Goal: Navigation & Orientation: Find specific page/section

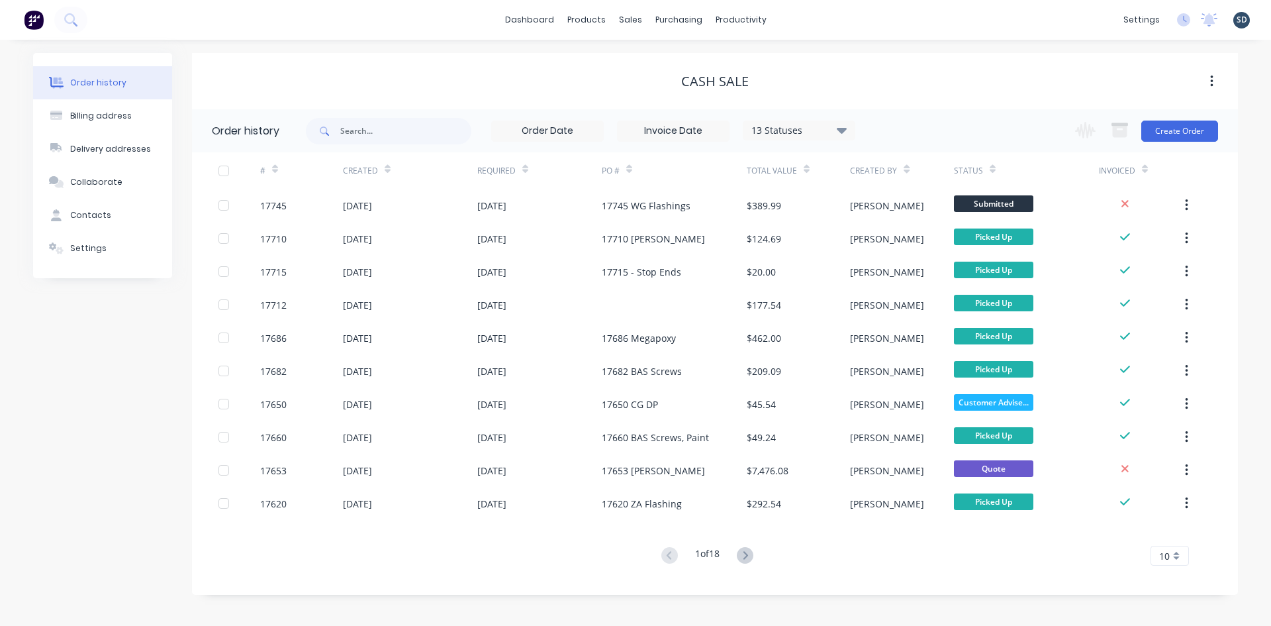
click at [804, 18] on div "dashboard products sales purchasing productivity dashboard products Product Cat…" at bounding box center [635, 20] width 1271 height 40
click at [826, 25] on div "dashboard products sales purchasing productivity dashboard products Product Cat…" at bounding box center [635, 20] width 1271 height 40
click at [842, 26] on div "dashboard products sales purchasing productivity dashboard products Product Cat…" at bounding box center [635, 20] width 1271 height 40
click at [801, 19] on div "dashboard products sales purchasing productivity dashboard products Product Cat…" at bounding box center [635, 20] width 1271 height 40
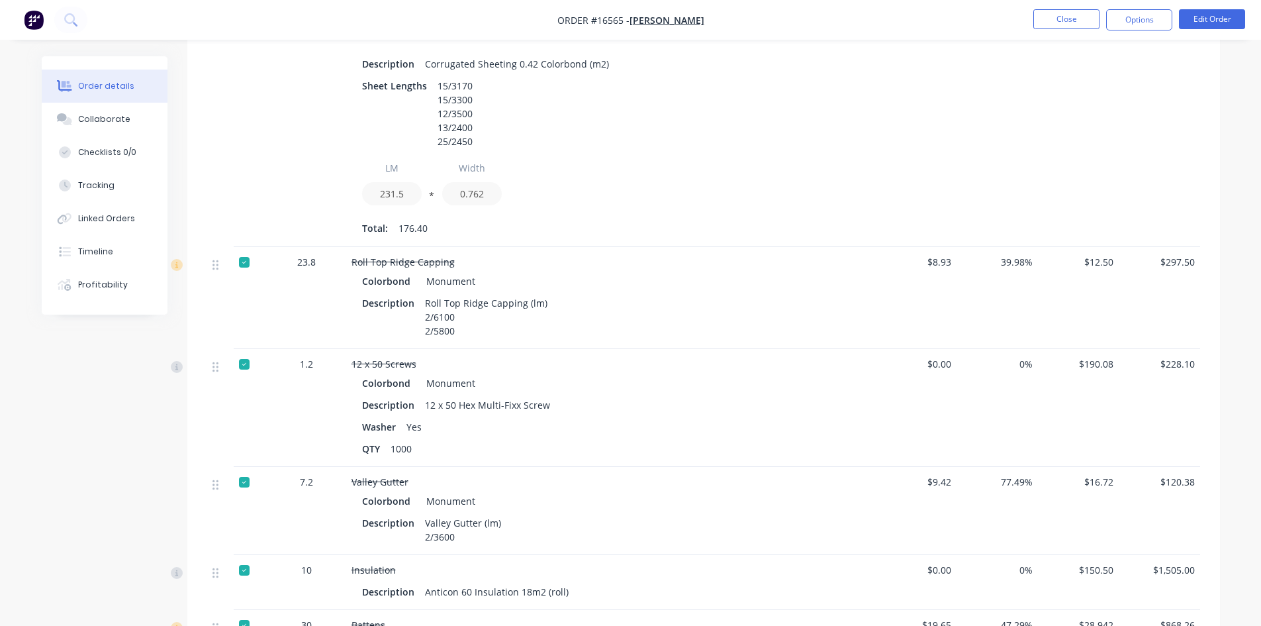
scroll to position [518, 0]
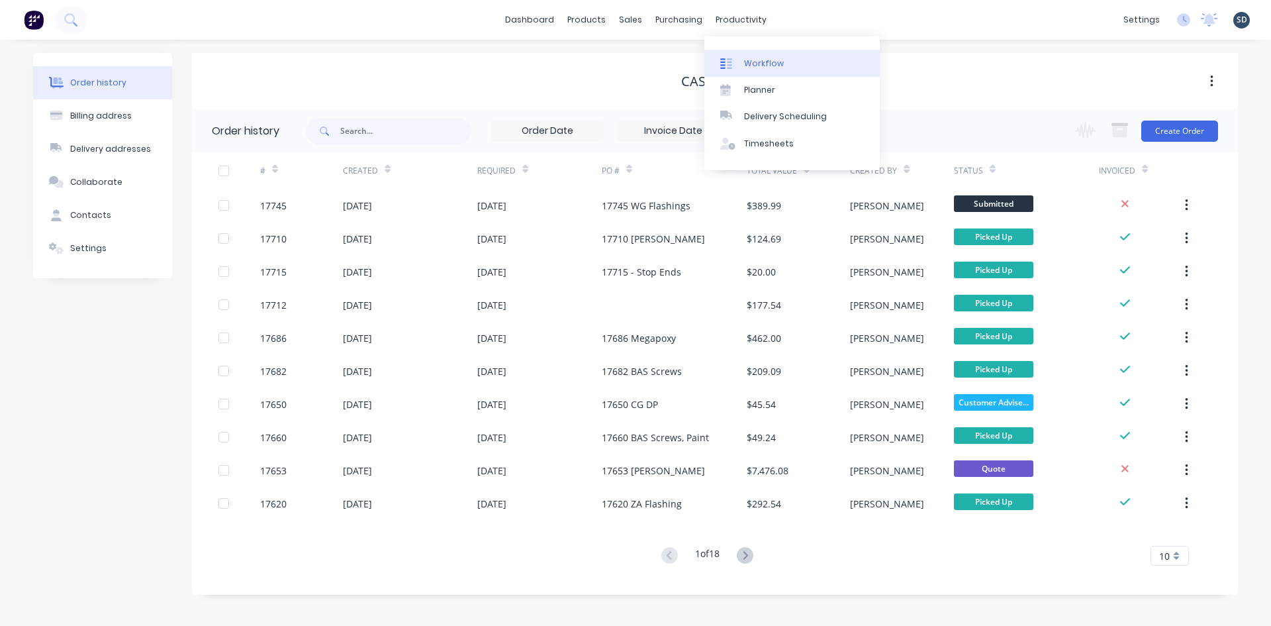
click at [754, 61] on div "Workflow" at bounding box center [764, 64] width 40 height 12
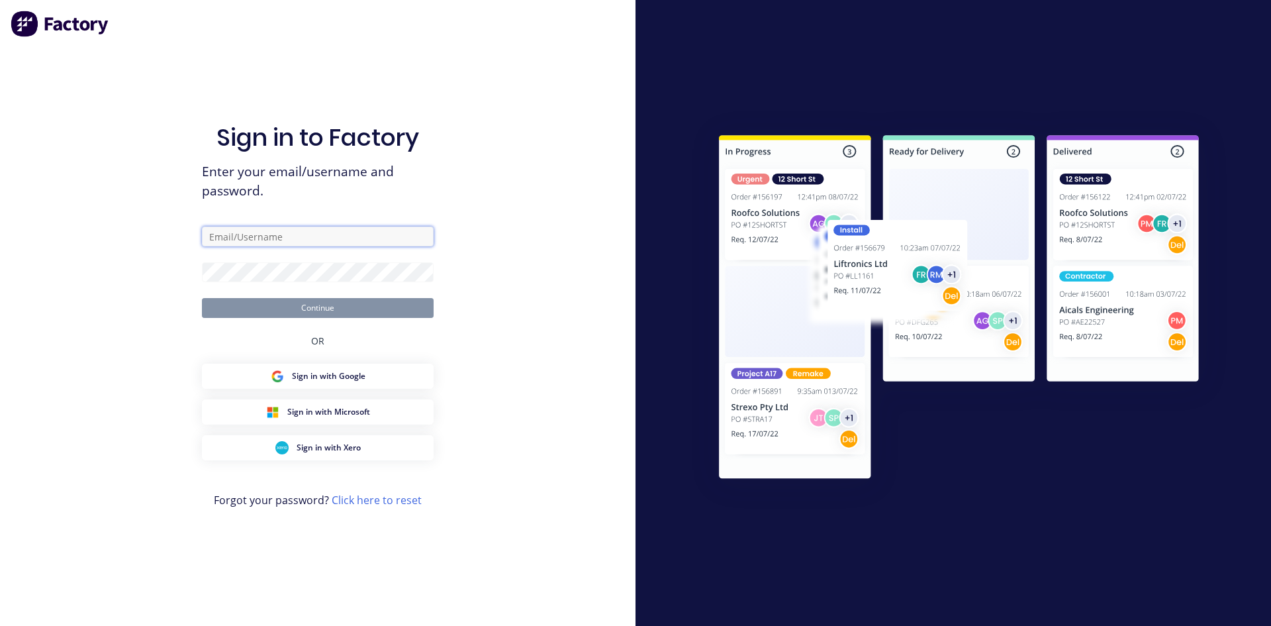
click at [268, 234] on input "text" at bounding box center [318, 236] width 232 height 20
type input "sam@rbsgroup.com.au"
click at [209, 260] on form "sam@rbsgroup.com.au Continue" at bounding box center [318, 271] width 232 height 91
click at [202, 298] on button "Continue" at bounding box center [318, 308] width 232 height 20
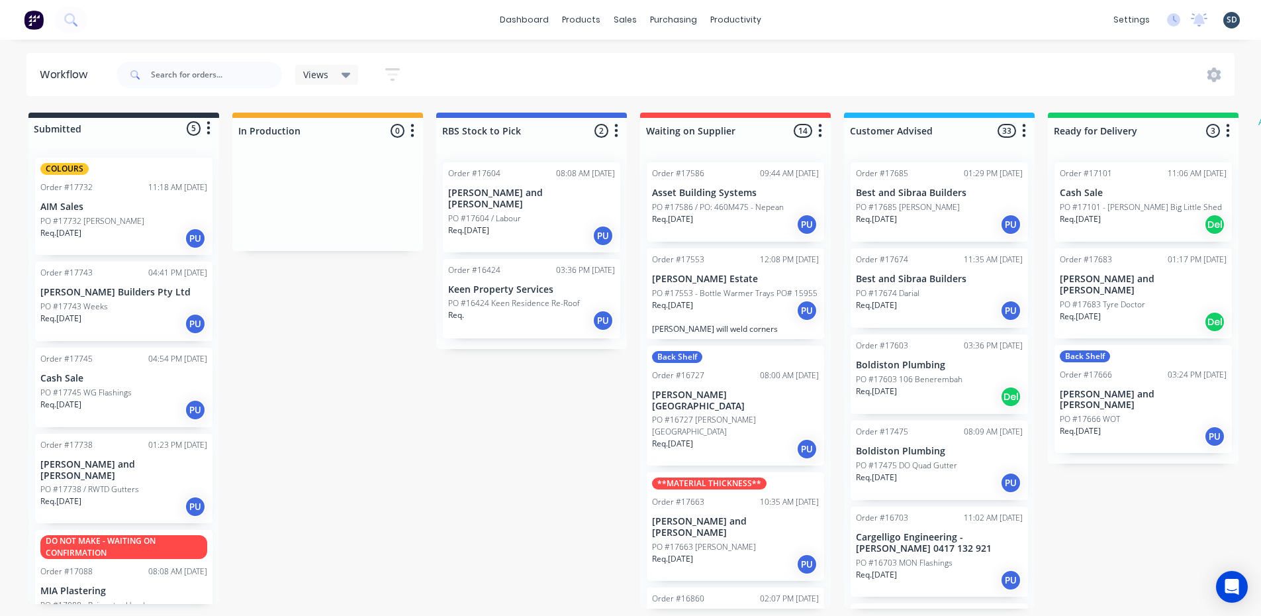
click at [822, 19] on div "dashboard products sales purchasing productivity dashboard products Product Cat…" at bounding box center [630, 20] width 1261 height 40
